Goal: Book appointment/travel/reservation

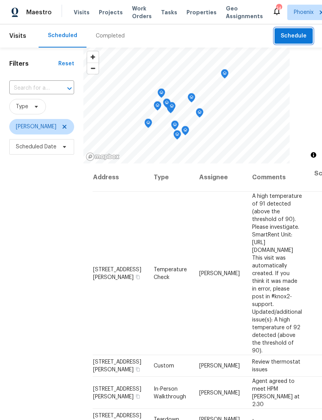
click at [302, 34] on span "Schedule" at bounding box center [294, 36] width 26 height 10
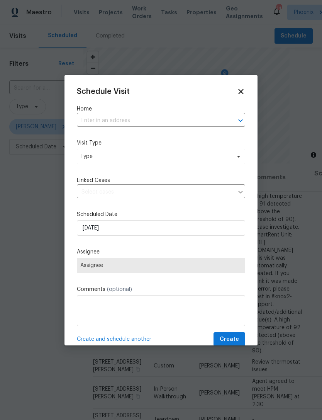
click at [206, 124] on input "text" at bounding box center [150, 121] width 147 height 12
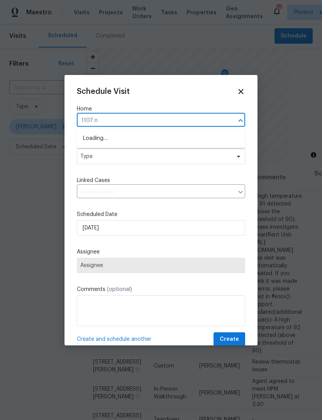
type input "1107 n"
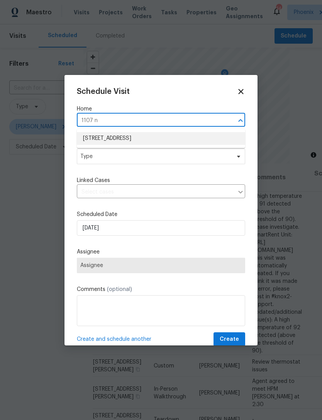
click at [162, 139] on li "[STREET_ADDRESS]" at bounding box center [161, 138] width 169 height 13
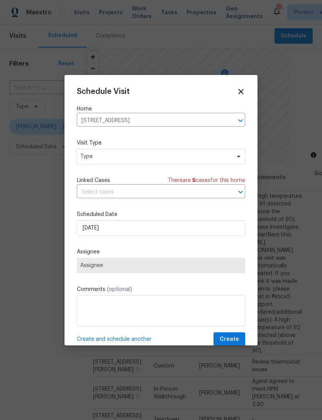
click at [142, 169] on div "Schedule Visit Home [STREET_ADDRESS] ​ Visit Type Type Linked Cases There are 5…" at bounding box center [161, 216] width 169 height 259
click at [143, 157] on span "Type" at bounding box center [155, 157] width 150 height 8
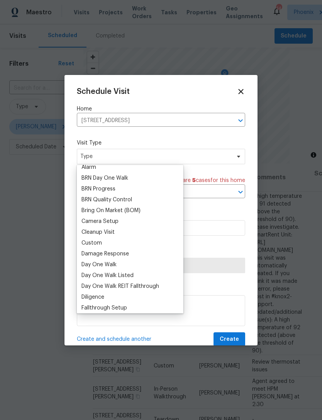
scroll to position [48, 0]
click at [99, 245] on div "Custom" at bounding box center [92, 243] width 20 height 8
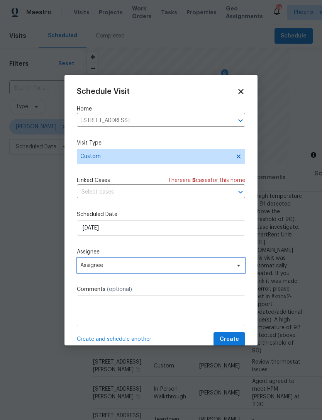
click at [174, 266] on span "Assignee" at bounding box center [156, 265] width 152 height 6
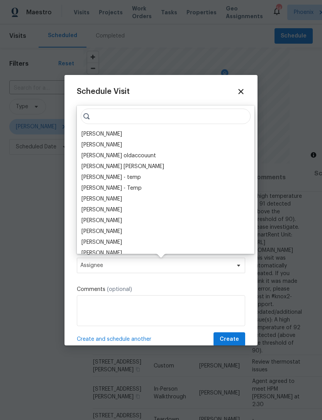
click at [101, 133] on div "[PERSON_NAME]" at bounding box center [102, 134] width 41 height 8
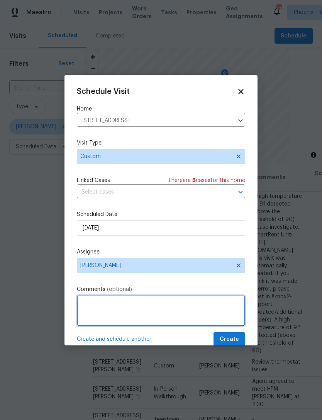
click at [183, 307] on textarea at bounding box center [161, 310] width 169 height 31
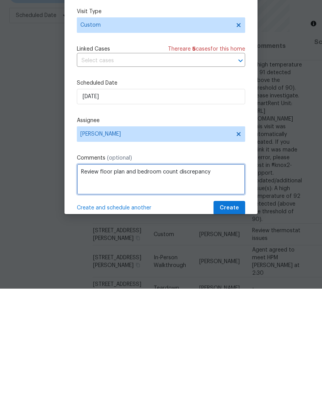
type textarea "Review floor plan and bedroom count discrepancy"
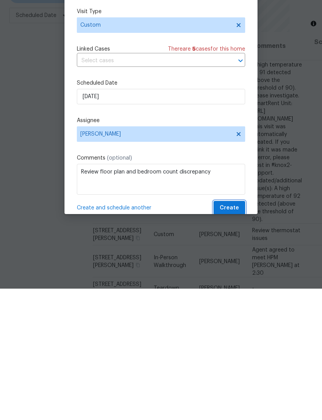
click at [238, 335] on span "Create" at bounding box center [229, 340] width 19 height 10
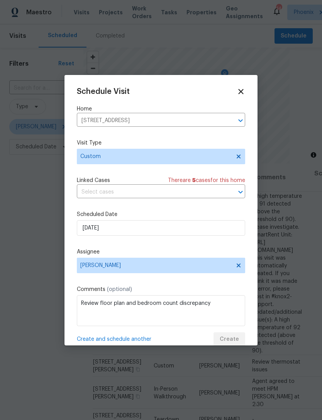
scroll to position [0, 0]
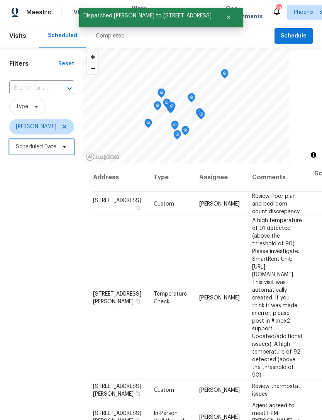
click at [32, 153] on span "Scheduled Date" at bounding box center [41, 146] width 65 height 15
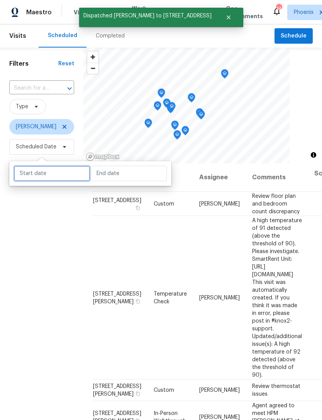
click at [47, 177] on input "text" at bounding box center [52, 173] width 76 height 15
select select "8"
select select "2025"
select select "9"
select select "2025"
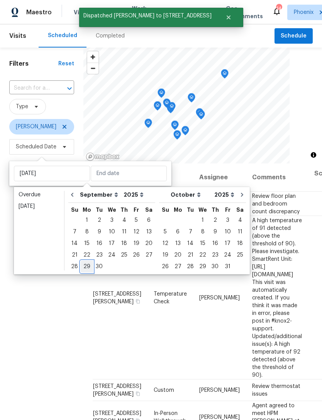
click at [85, 265] on div "29" at bounding box center [87, 266] width 12 height 11
type input "[DATE]"
click at [87, 265] on div "29" at bounding box center [87, 266] width 12 height 11
type input "[DATE]"
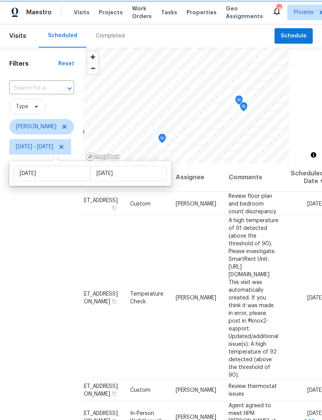
scroll to position [0, 23]
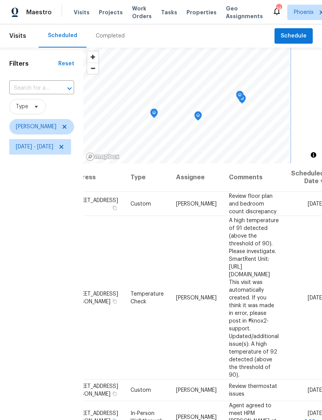
click at [158, 114] on icon "Map marker" at bounding box center [154, 113] width 7 height 9
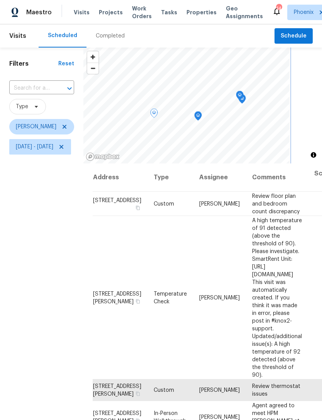
scroll to position [0, 0]
